Goal: Task Accomplishment & Management: Complete application form

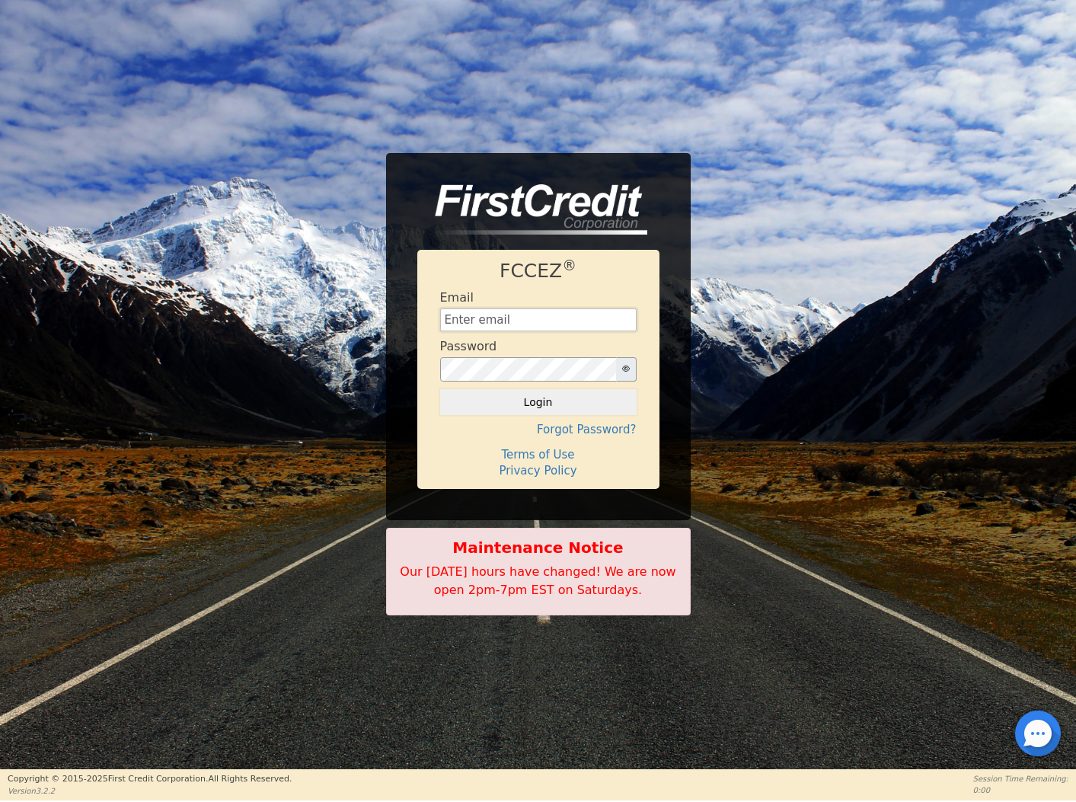
type input "[EMAIL_ADDRESS][DOMAIN_NAME]"
click at [538, 402] on button "Login" at bounding box center [538, 402] width 197 height 26
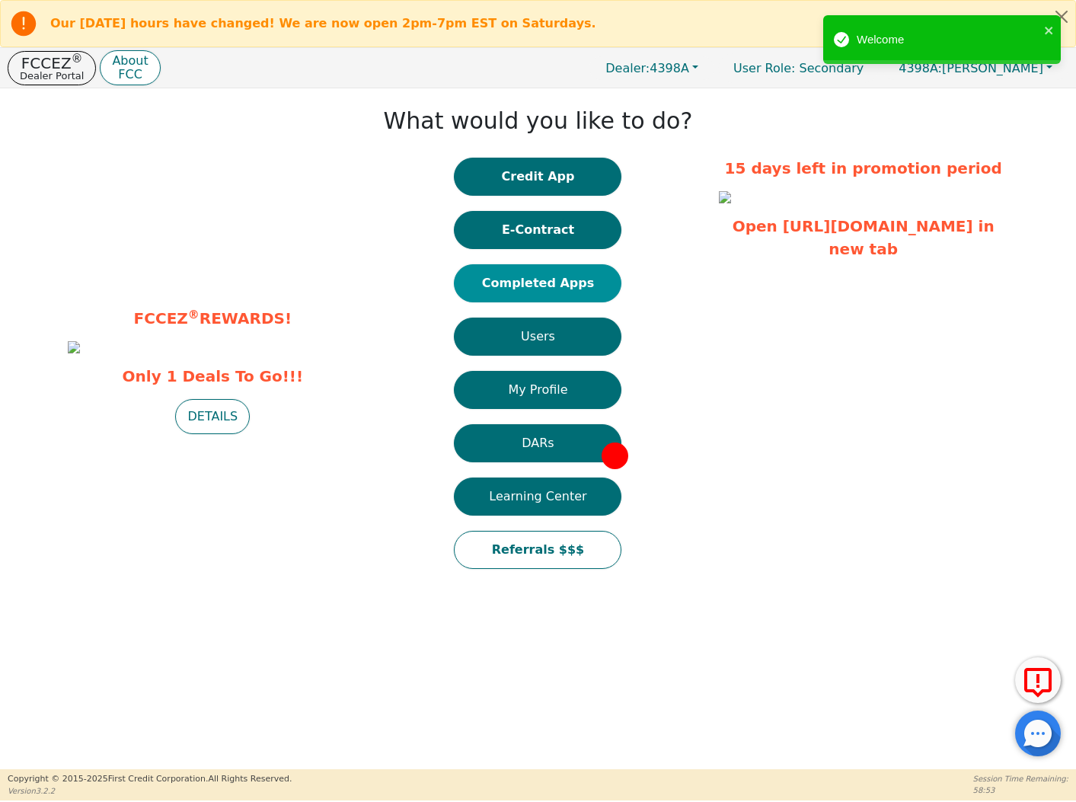
click at [524, 282] on button "Completed Apps" at bounding box center [538, 283] width 168 height 38
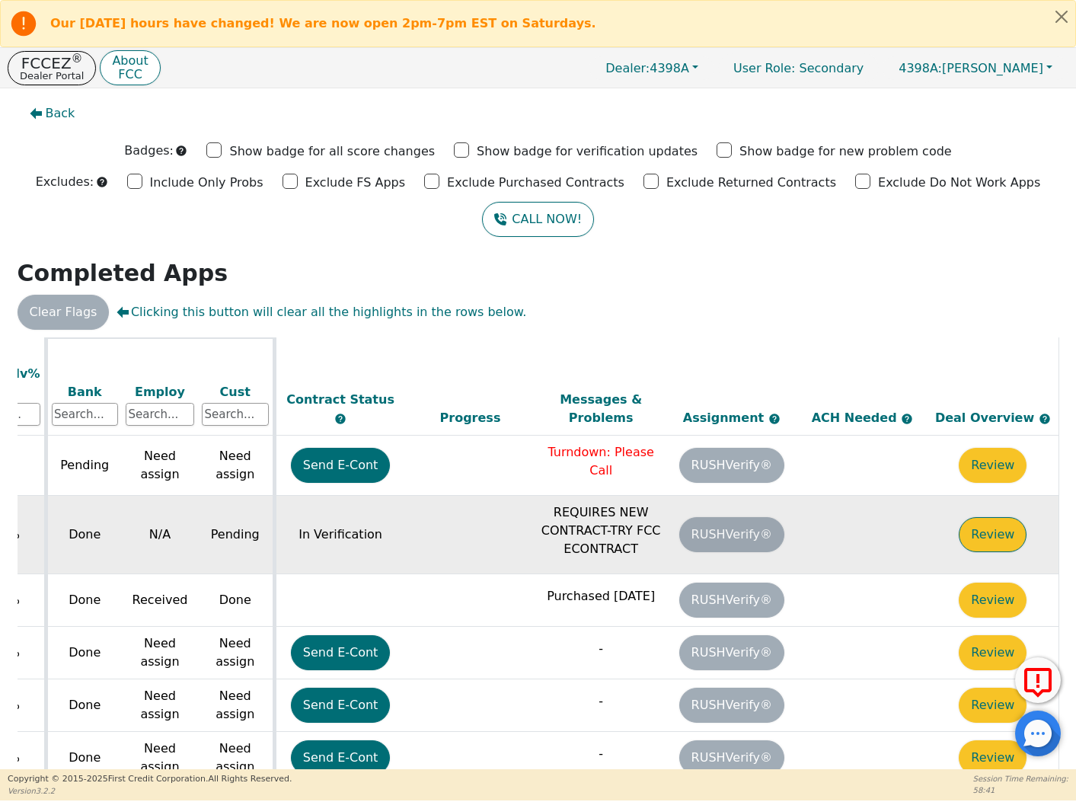
scroll to position [34, 628]
click at [978, 517] on button "Review" at bounding box center [993, 534] width 68 height 35
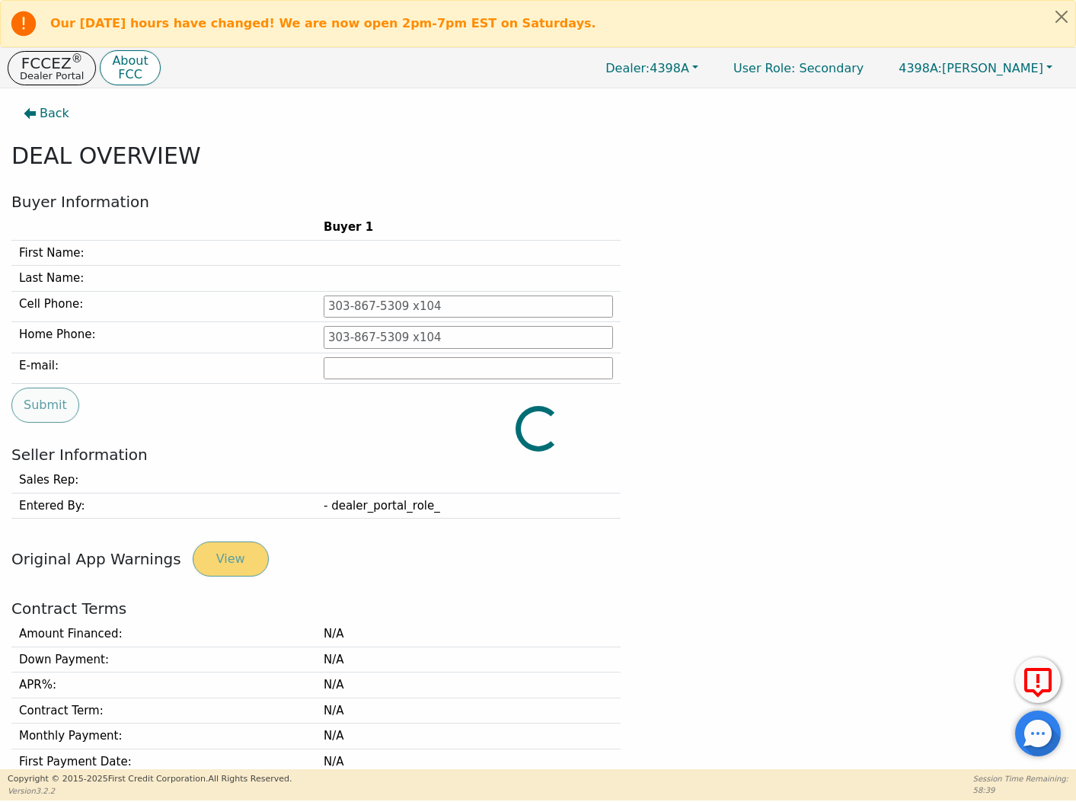
type input "[PHONE_NUMBER]"
type input "[EMAIL_ADDRESS][DOMAIN_NAME]"
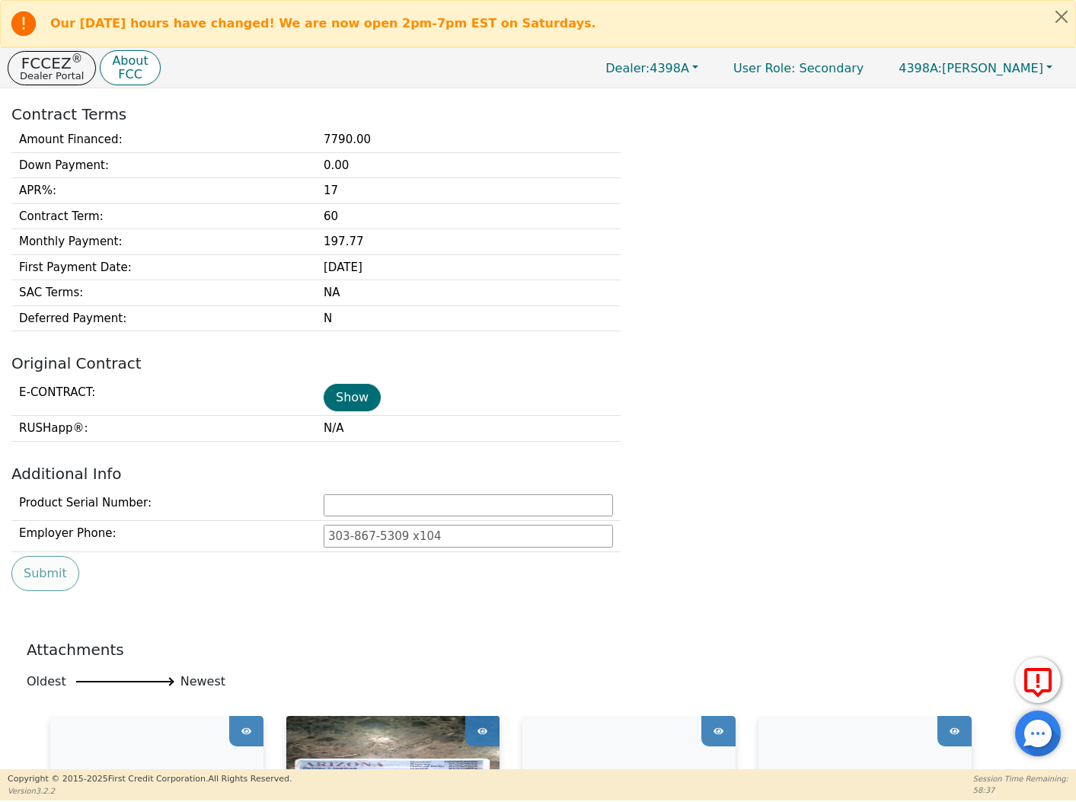
scroll to position [446, 0]
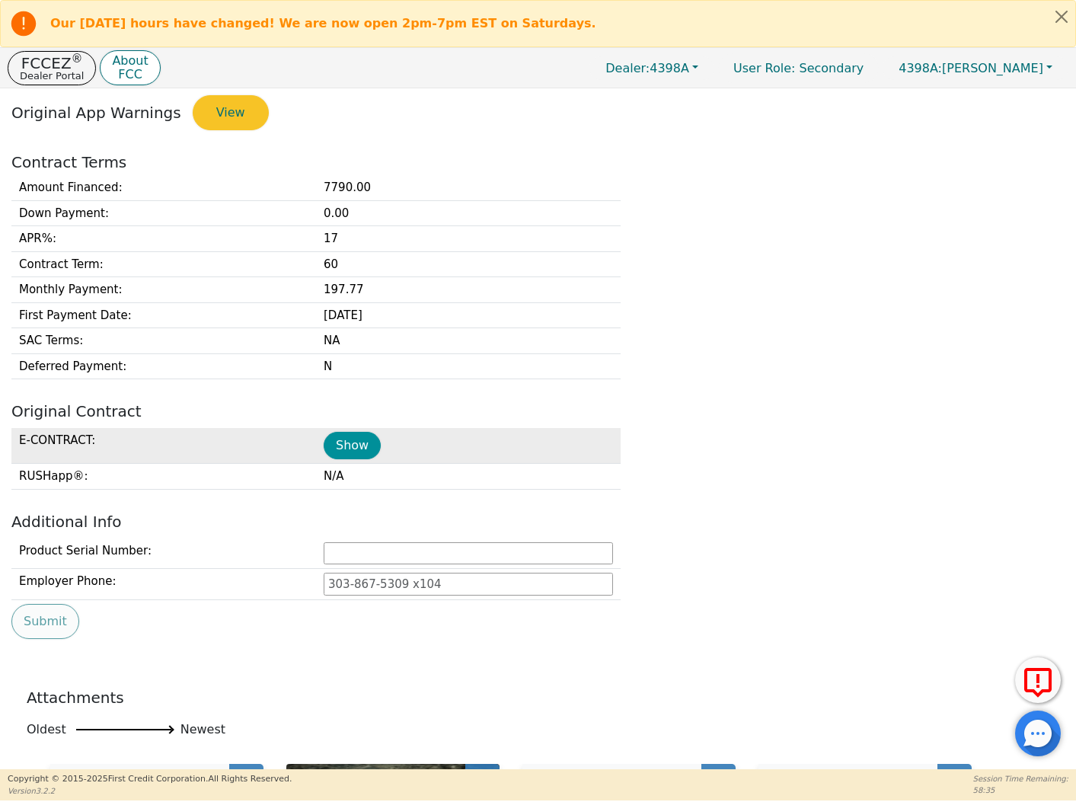
click at [364, 439] on button "Show" at bounding box center [352, 445] width 57 height 27
click at [350, 441] on button "Show" at bounding box center [352, 445] width 57 height 27
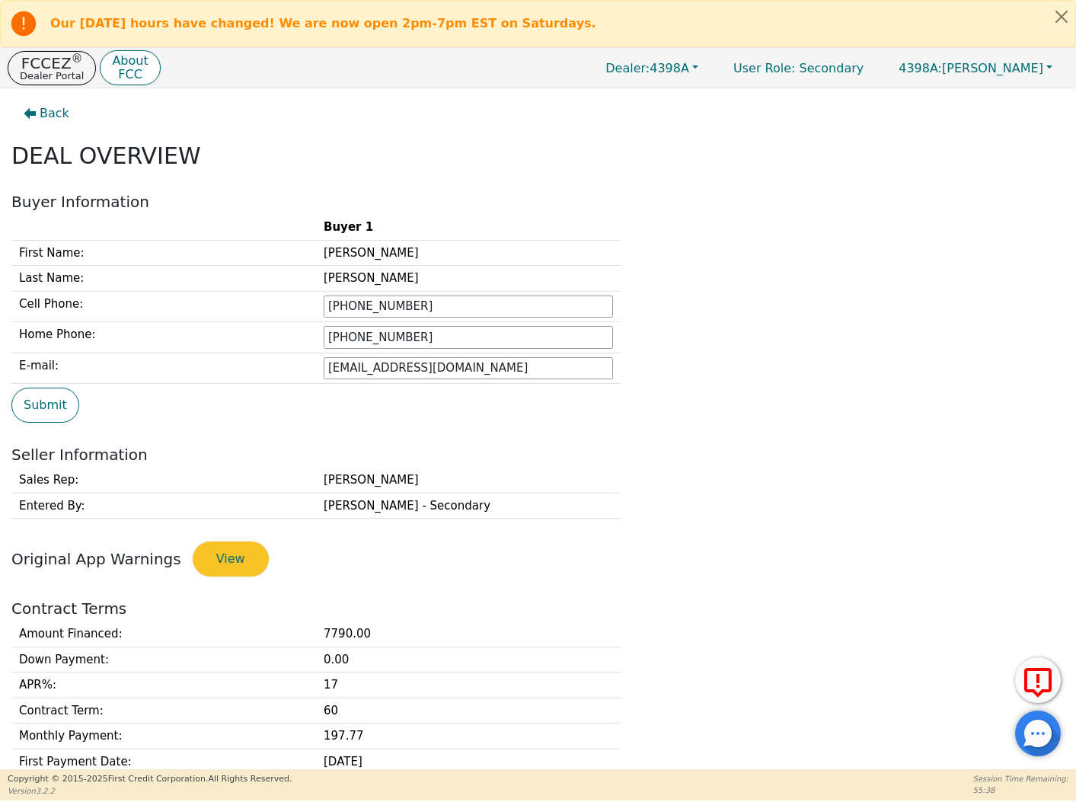
scroll to position [0, 0]
click at [57, 115] on span "Back" at bounding box center [55, 113] width 30 height 18
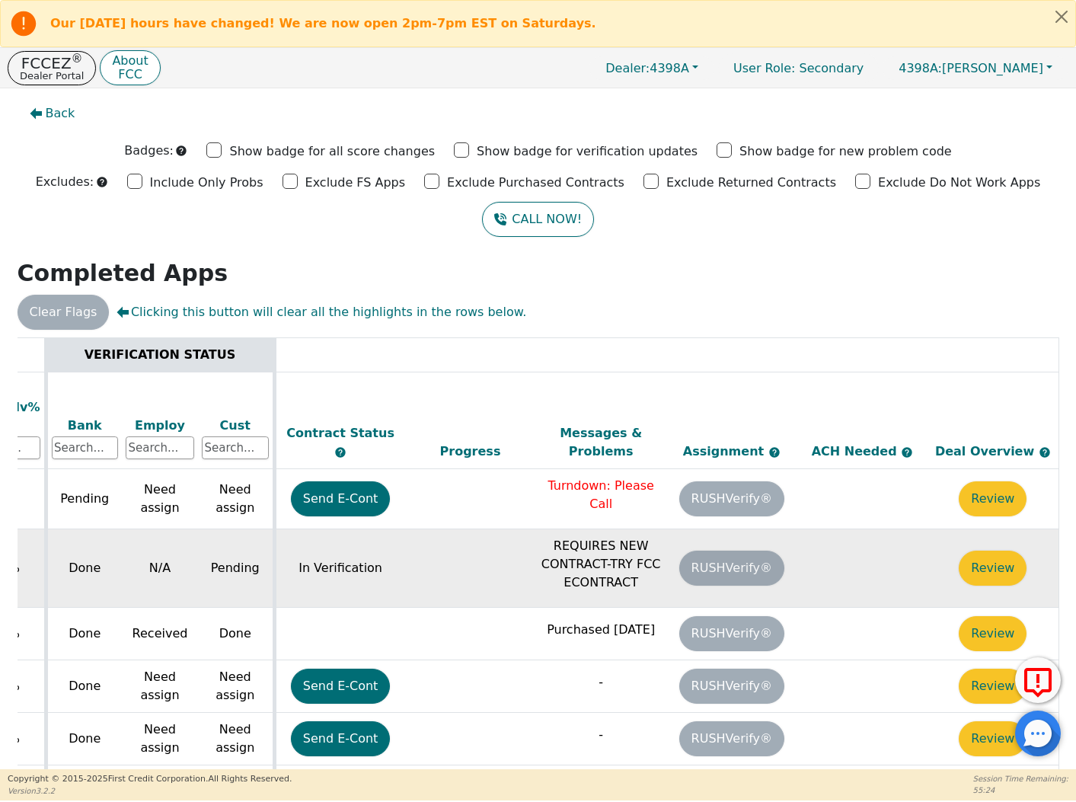
scroll to position [0, 628]
click at [990, 551] on button "Review" at bounding box center [993, 568] width 68 height 35
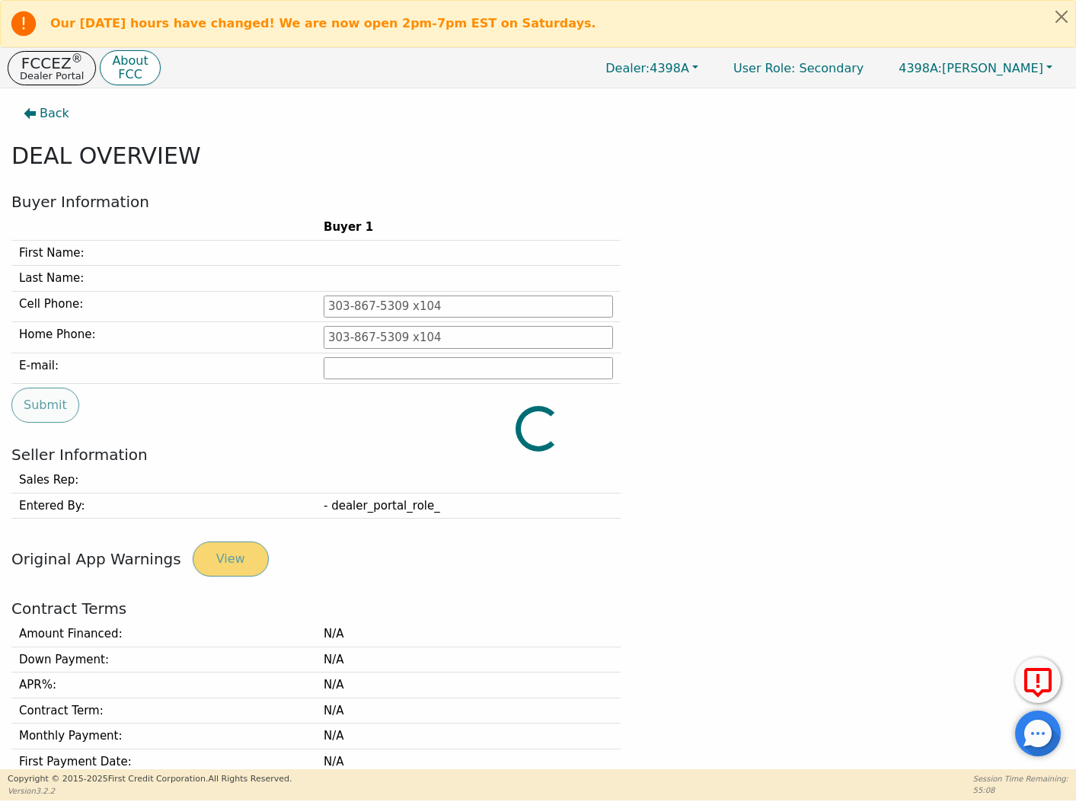
type input "[PHONE_NUMBER]"
type input "[EMAIL_ADDRESS][DOMAIN_NAME]"
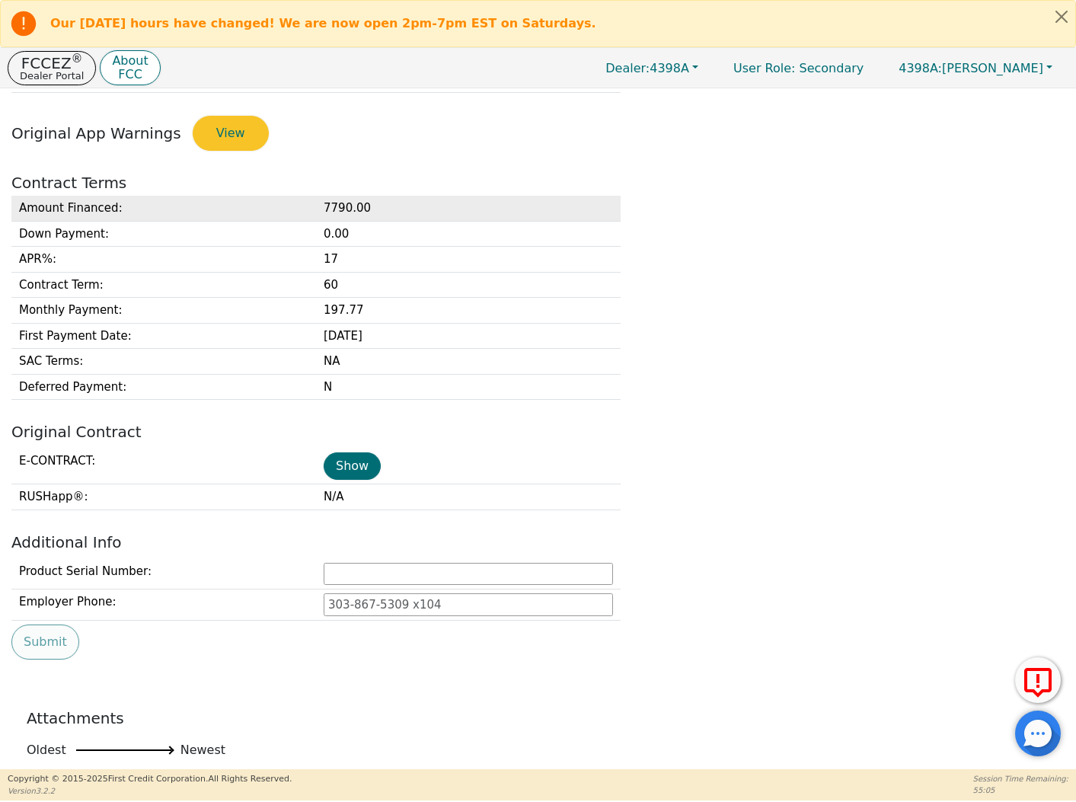
scroll to position [427, 0]
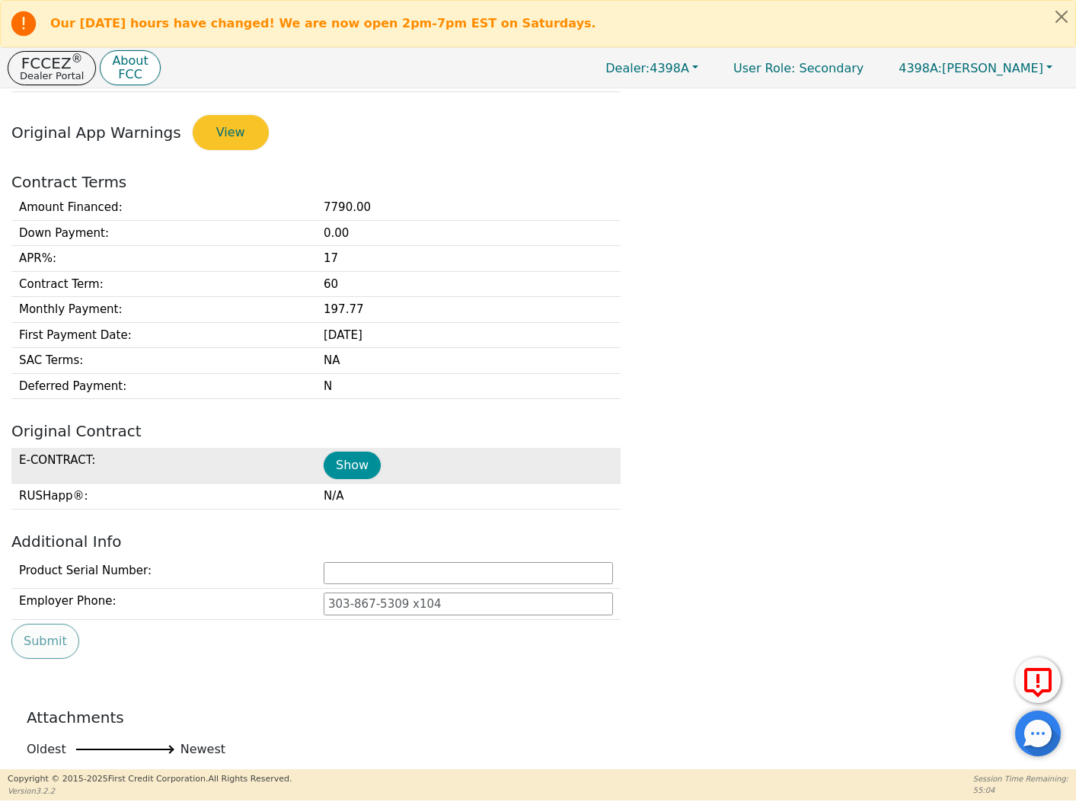
click at [338, 466] on button "Show" at bounding box center [352, 465] width 57 height 27
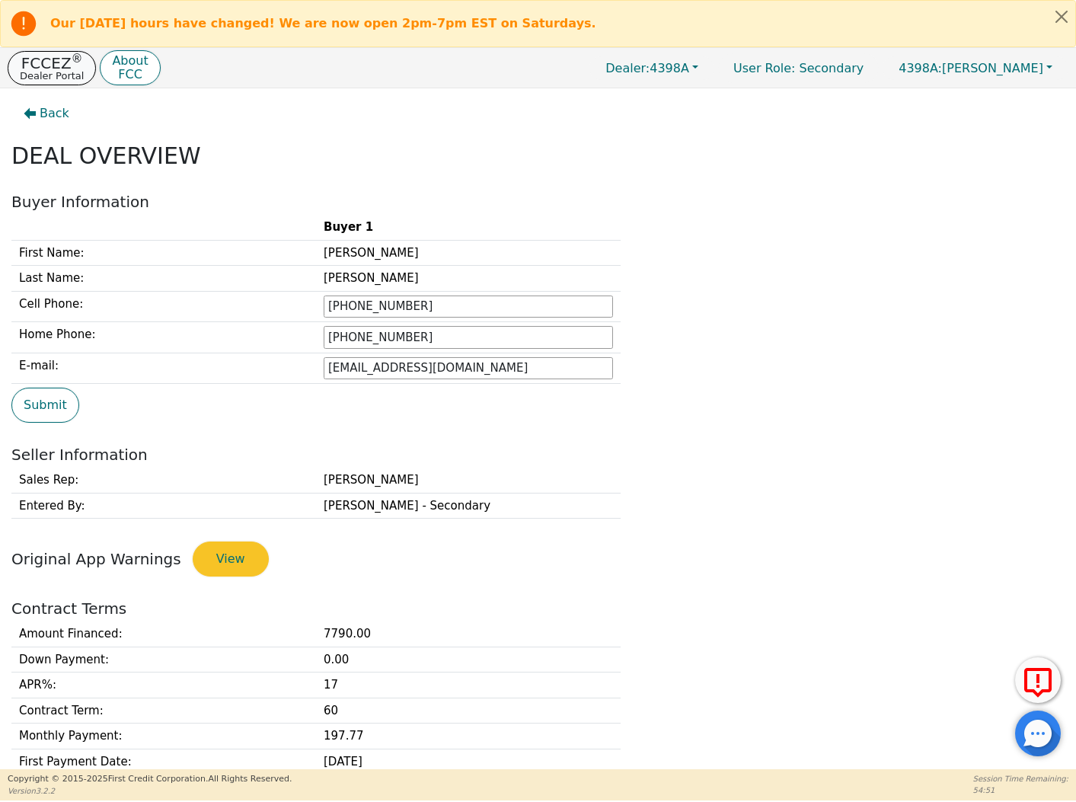
scroll to position [0, 0]
click at [59, 65] on p "FCCEZ ®" at bounding box center [52, 63] width 64 height 15
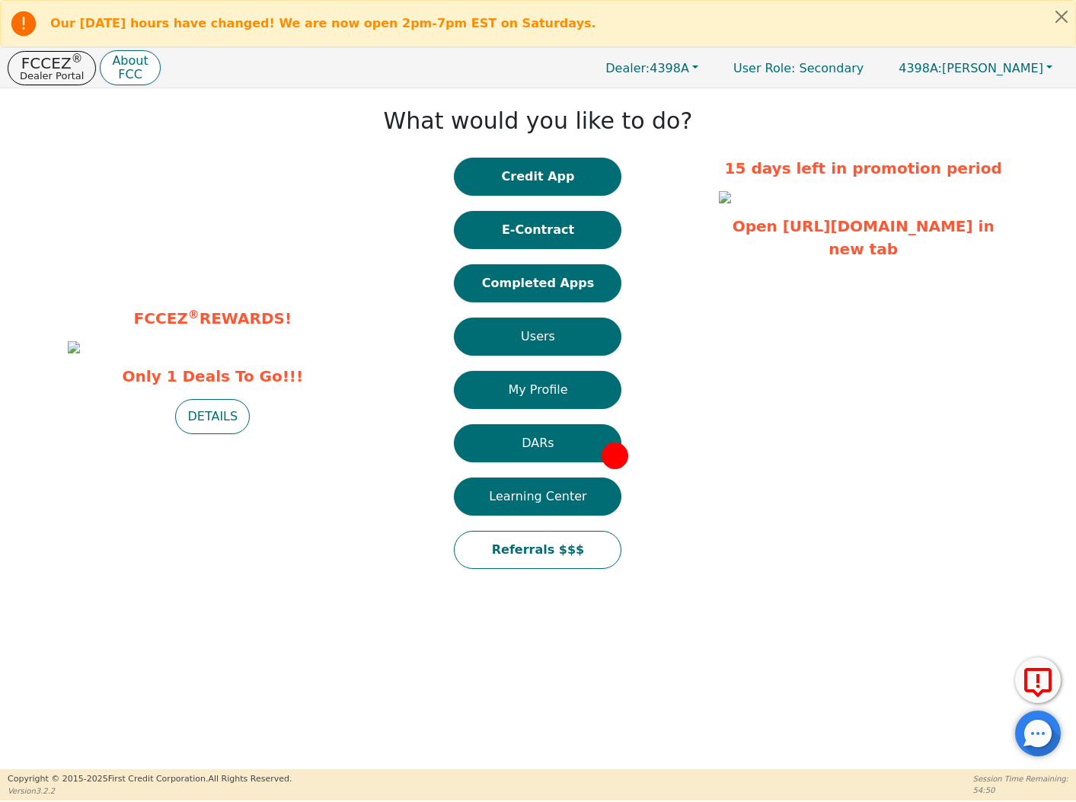
click at [515, 210] on div "Credit App E-Contract Completed Apps Users My Profile DARs Learning Center Refe…" at bounding box center [538, 371] width 168 height 427
click at [515, 223] on button "E-Contract" at bounding box center [538, 230] width 168 height 38
